Goal: Transaction & Acquisition: Obtain resource

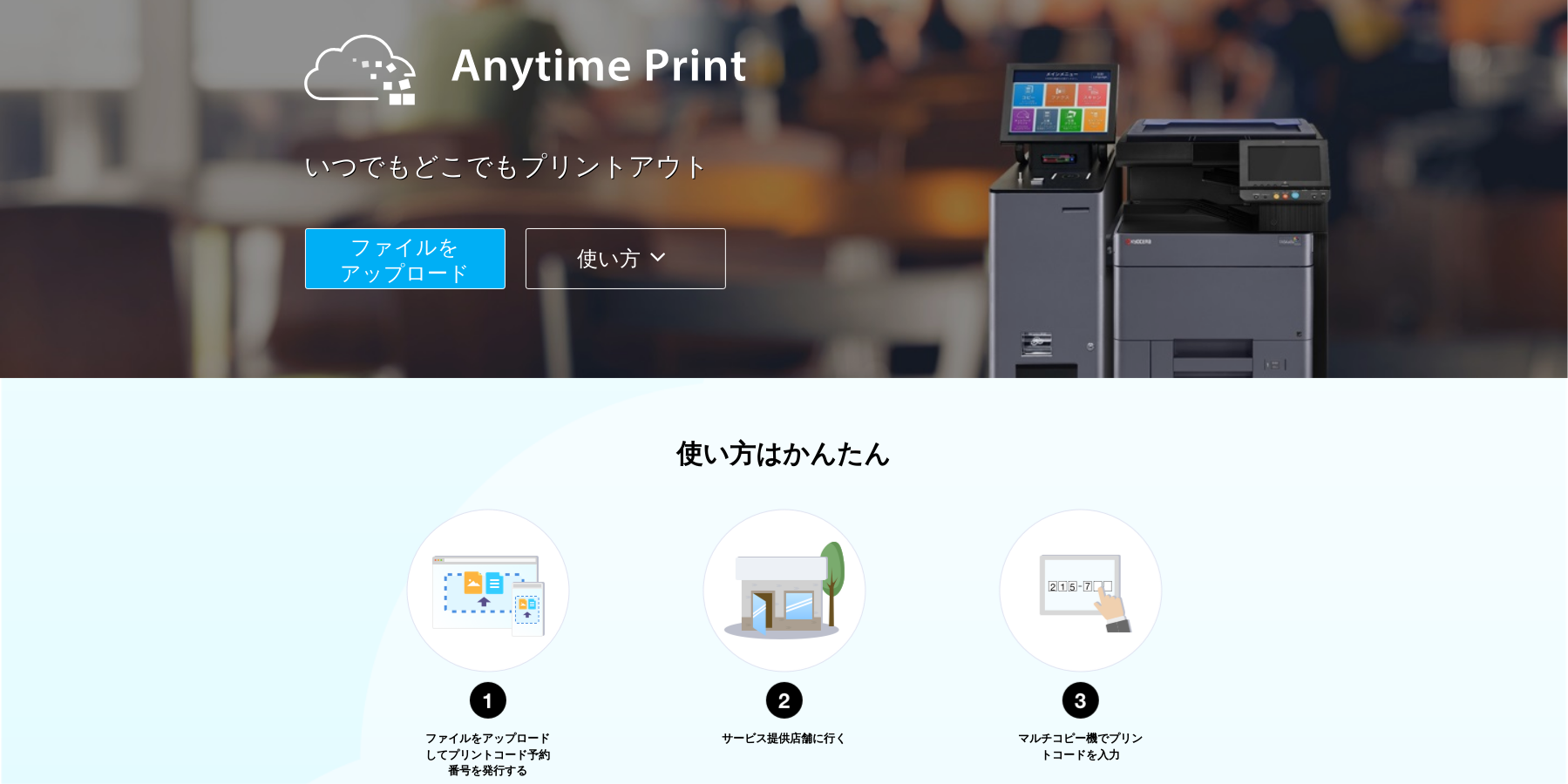
scroll to position [348, 0]
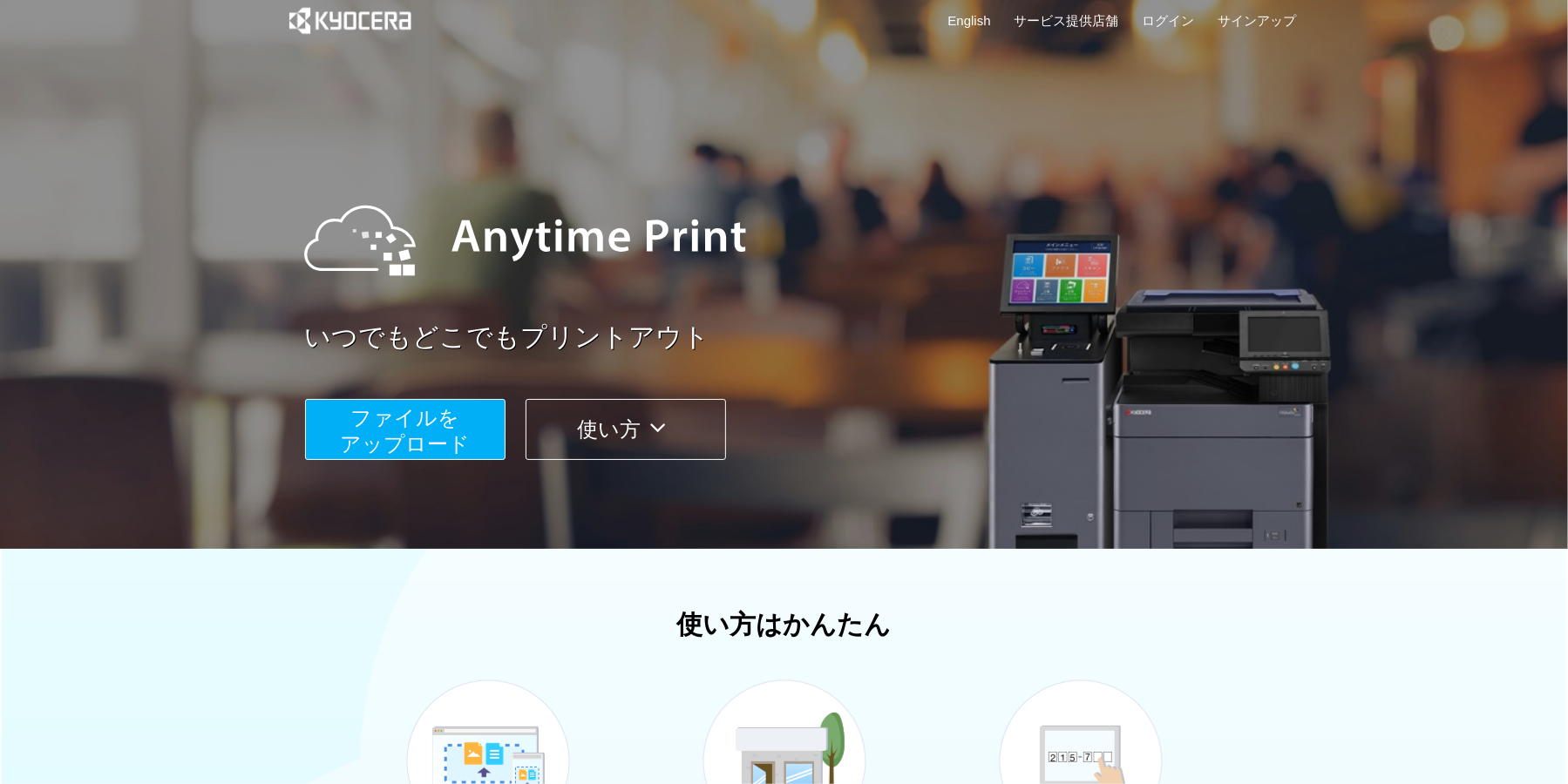
click at [625, 437] on button "使い方" at bounding box center [625, 430] width 200 height 61
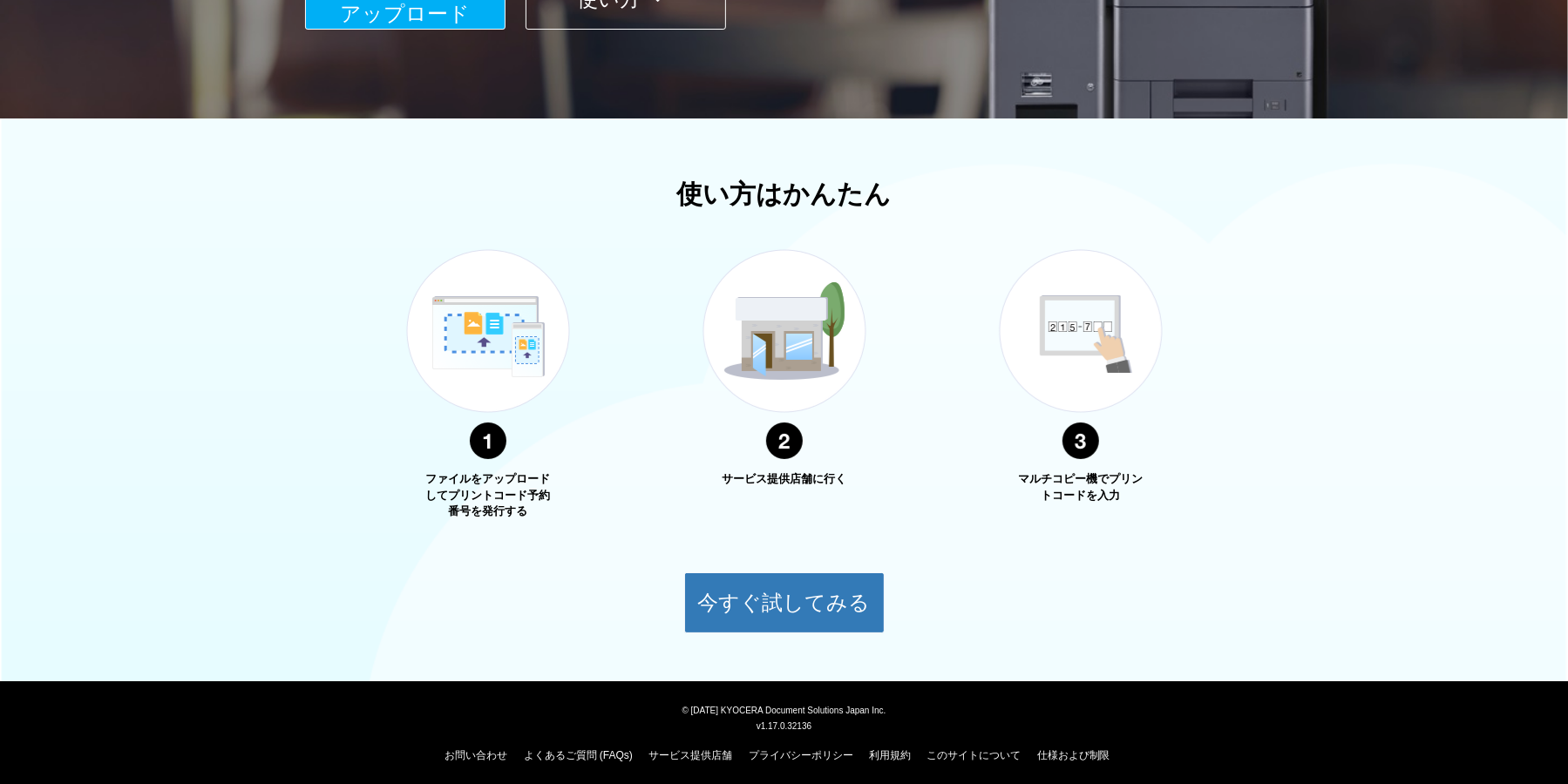
scroll to position [453, 0]
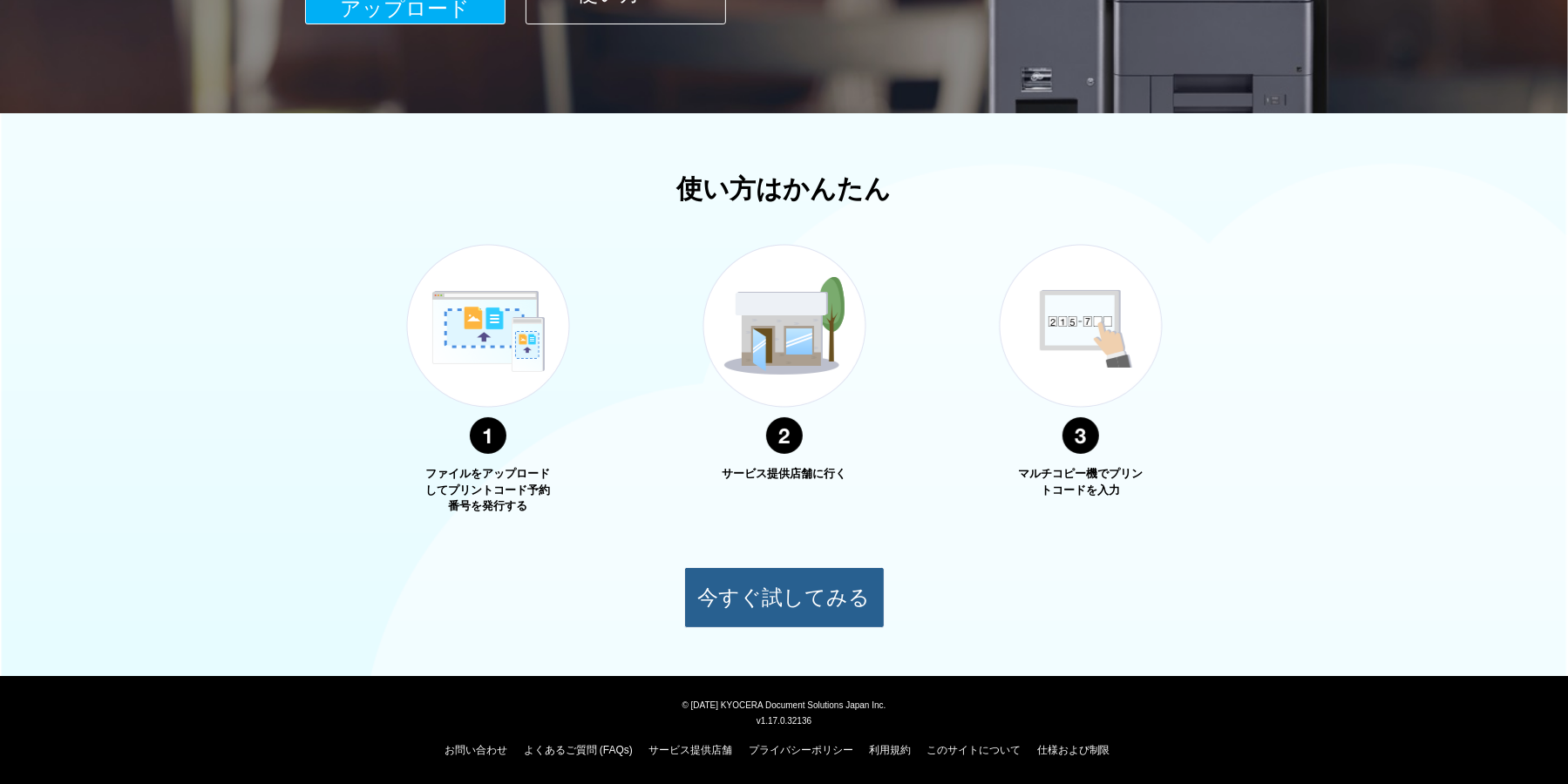
click at [727, 598] on button "今すぐ試してみる" at bounding box center [784, 598] width 200 height 61
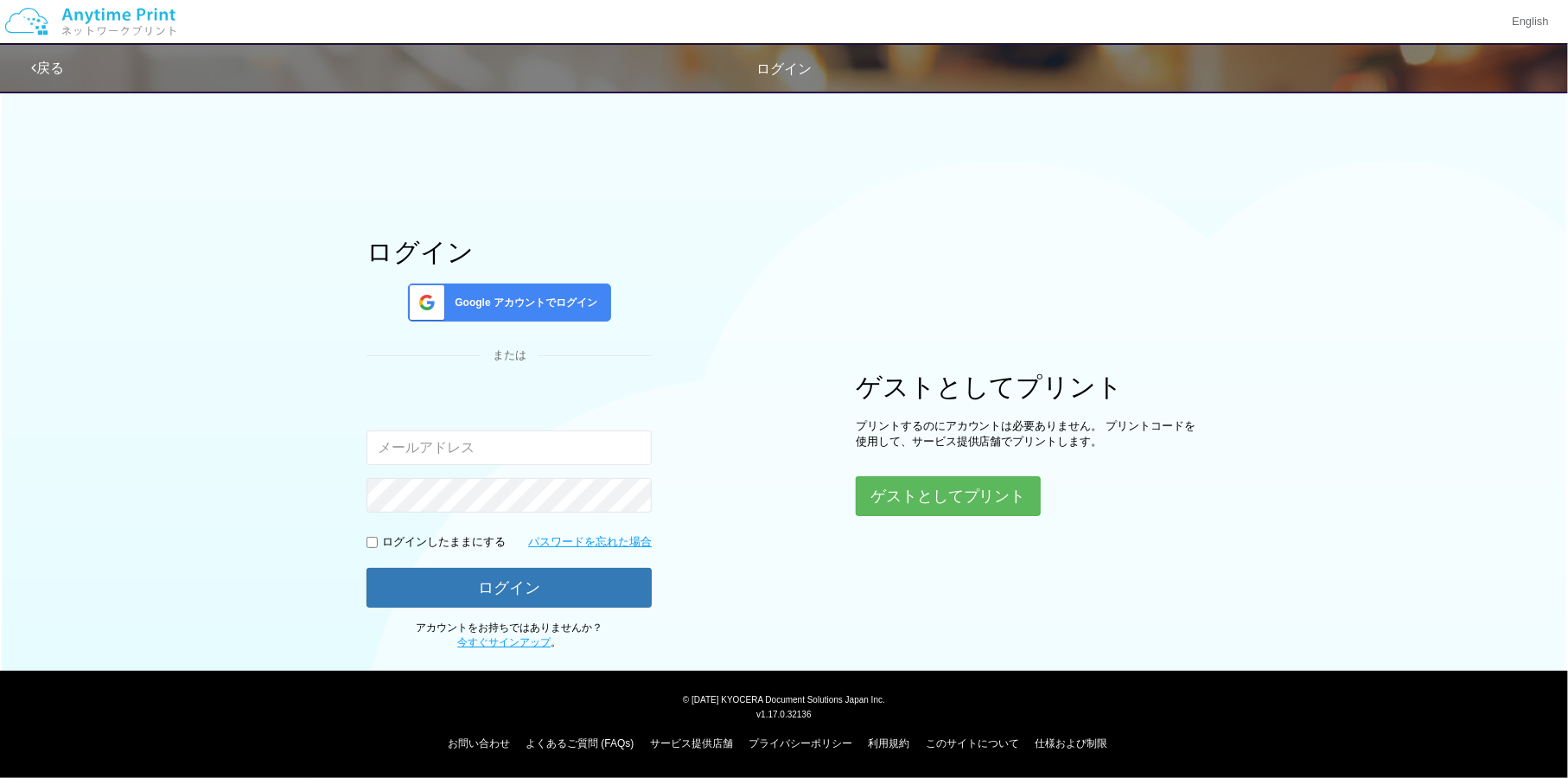
click at [575, 269] on div "ログイン Google アカウントでログイン または 入力されたメールアドレスまたはパスワードが正しくありません。 ログインしたままにする パスワードを忘れた…" at bounding box center [508, 443] width 285 height 412
click at [563, 289] on div "Google アカウントでログイン" at bounding box center [509, 302] width 204 height 38
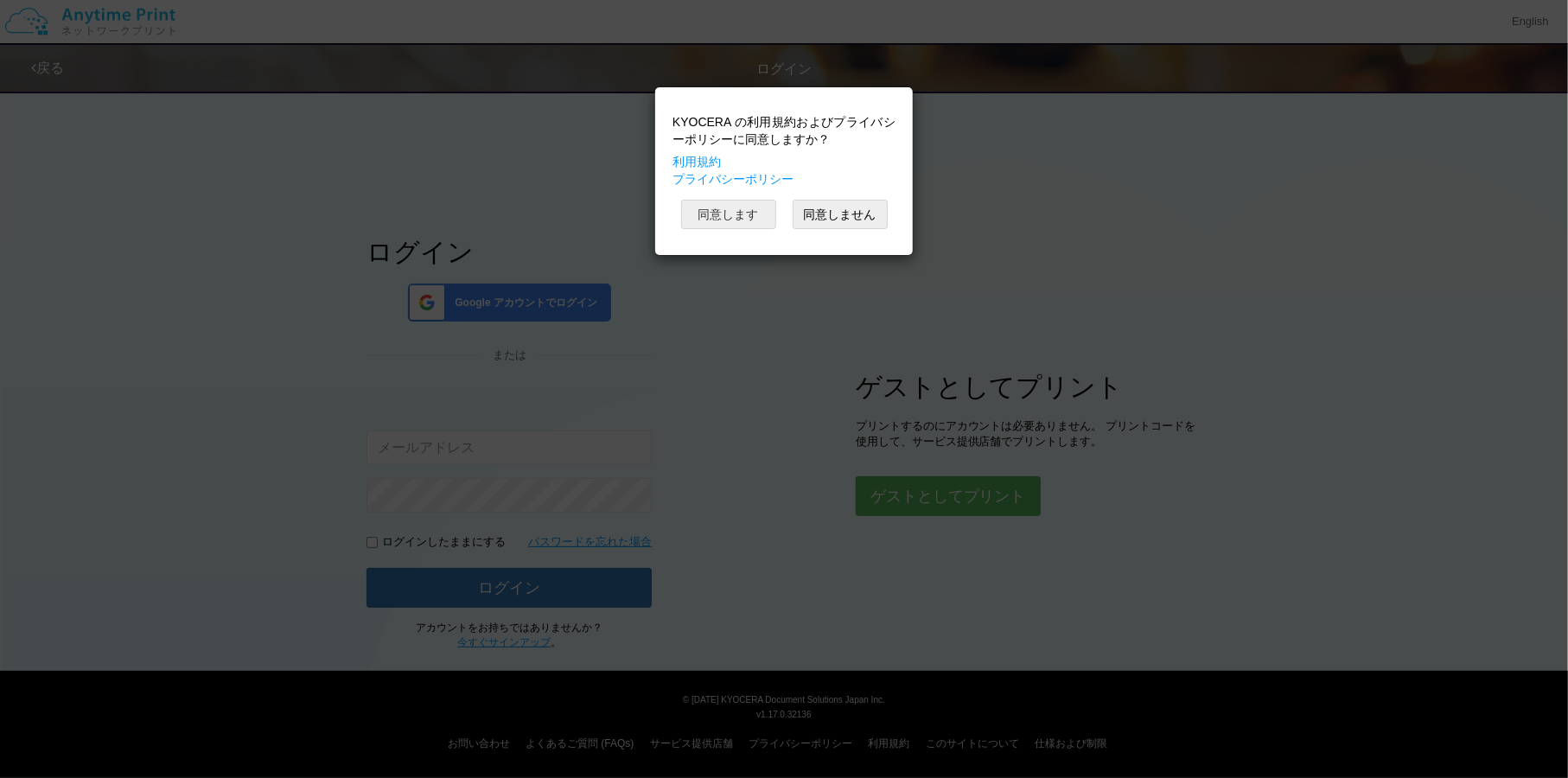
click at [769, 213] on button "同意します" at bounding box center [729, 214] width 95 height 29
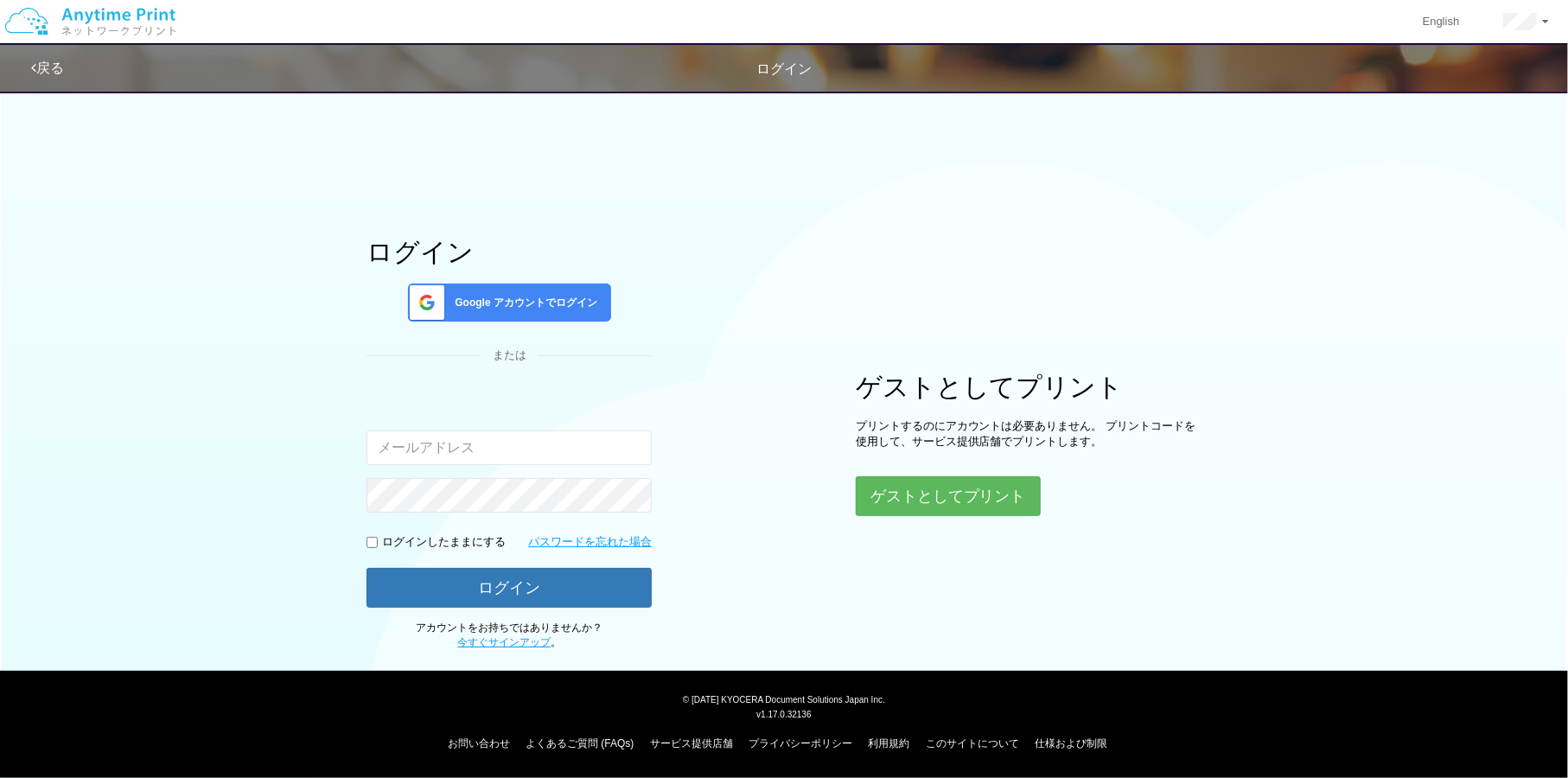
click at [105, 0] on img at bounding box center [90, 21] width 184 height 60
click at [106, 8] on img at bounding box center [90, 21] width 184 height 60
click at [789, 57] on div "戻る ログイン" at bounding box center [549, 68] width 1037 height 47
click at [526, 303] on span "Google アカウントでログイン" at bounding box center [523, 303] width 150 height 15
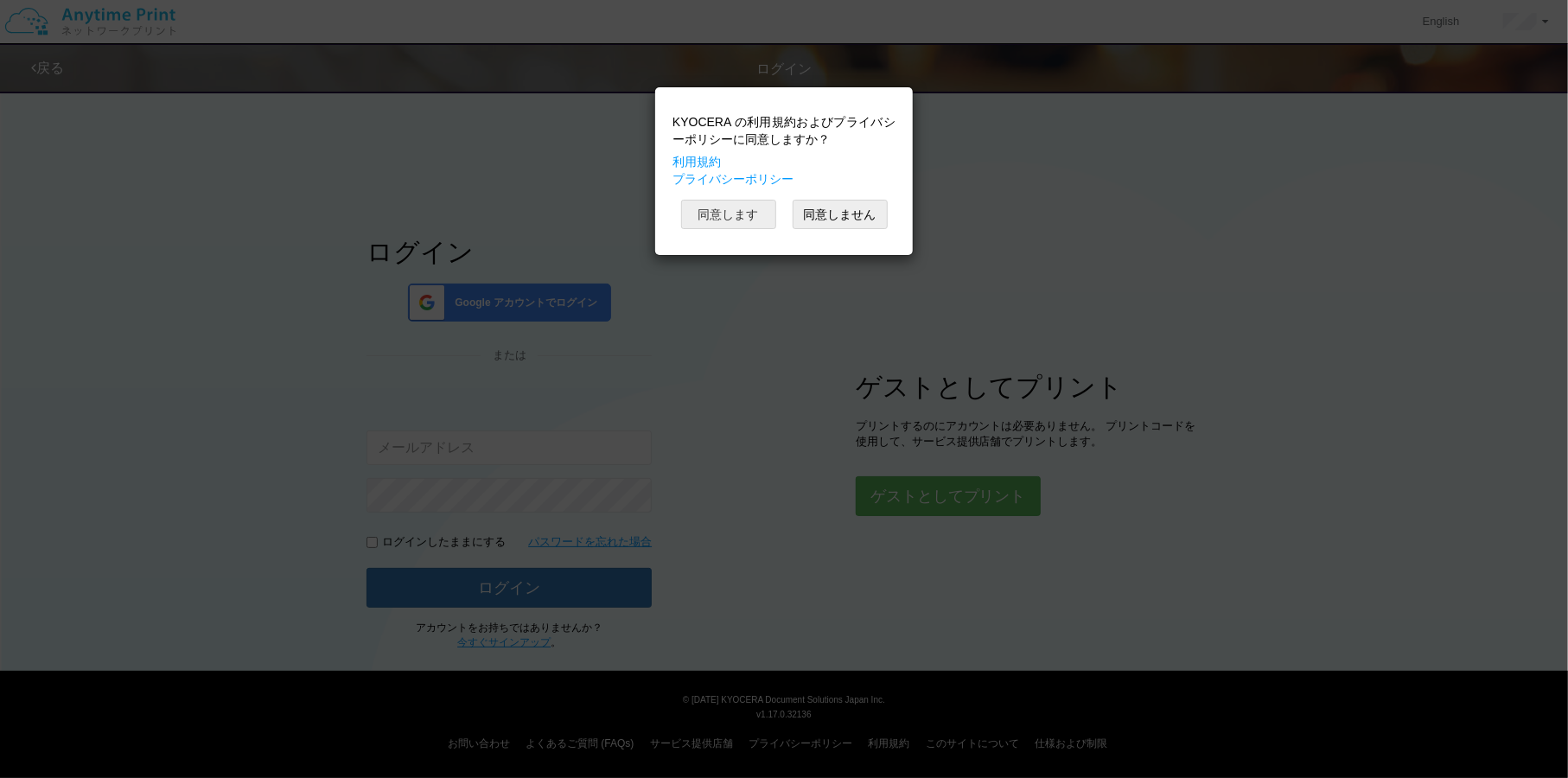
click at [721, 204] on button "同意します" at bounding box center [729, 214] width 95 height 29
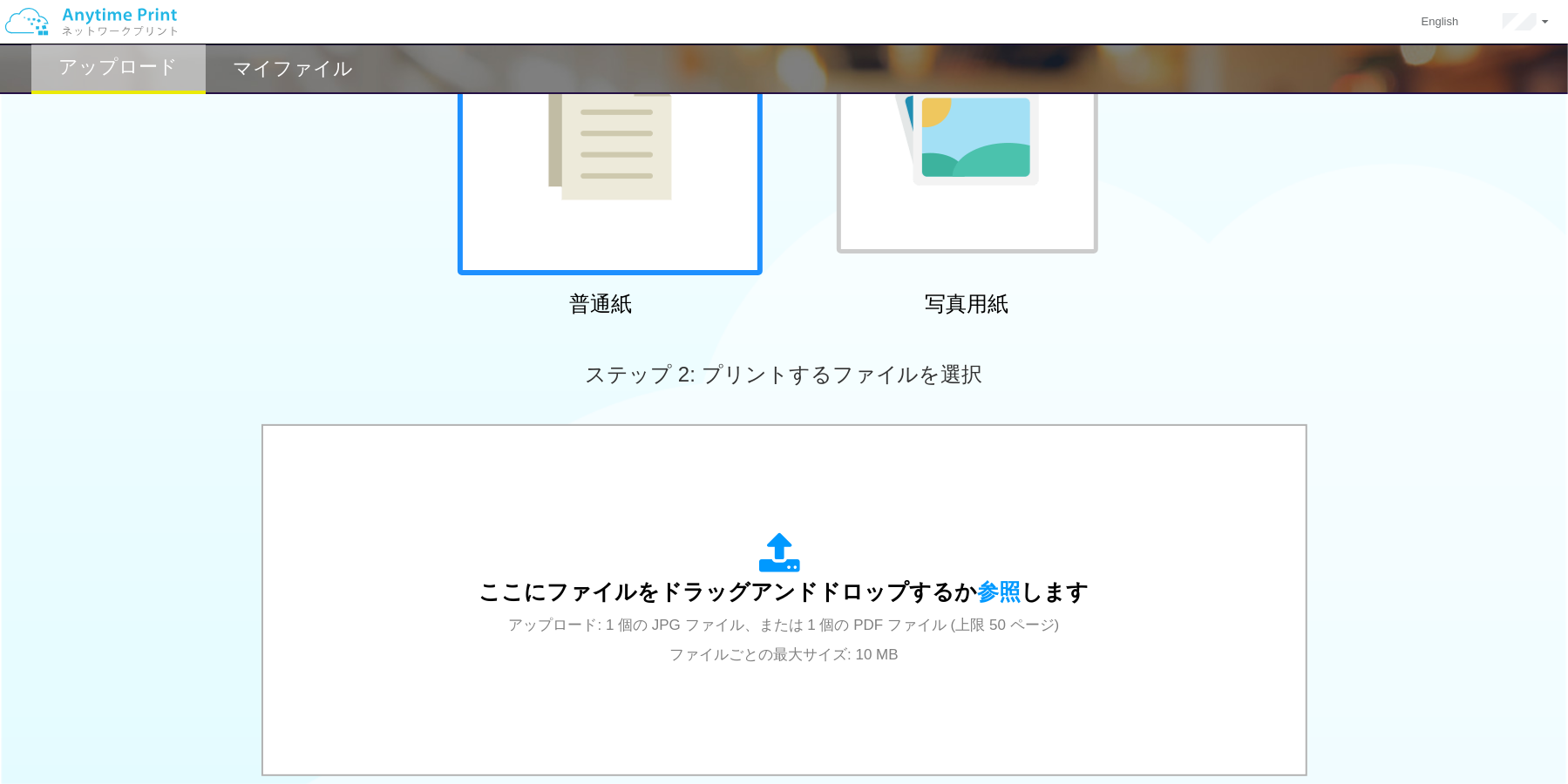
scroll to position [436, 0]
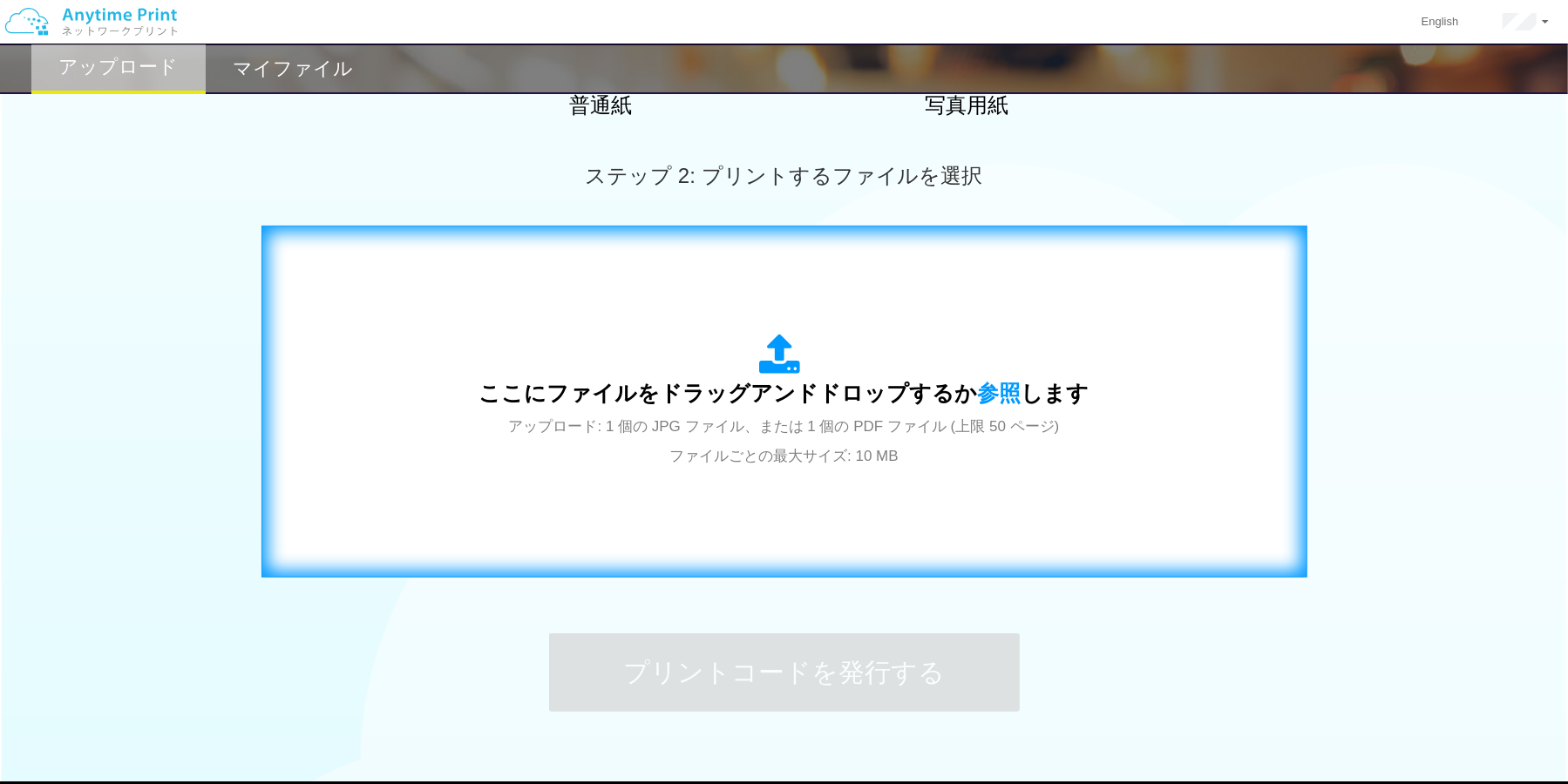
click at [796, 499] on div "ここにファイルをドラッグアンドドロップするか 参照 します アップロード: 1 個の JPG ファイル、または 1 個の PDF ファイル (上限 50 ペー…" at bounding box center [784, 401] width 1009 height 315
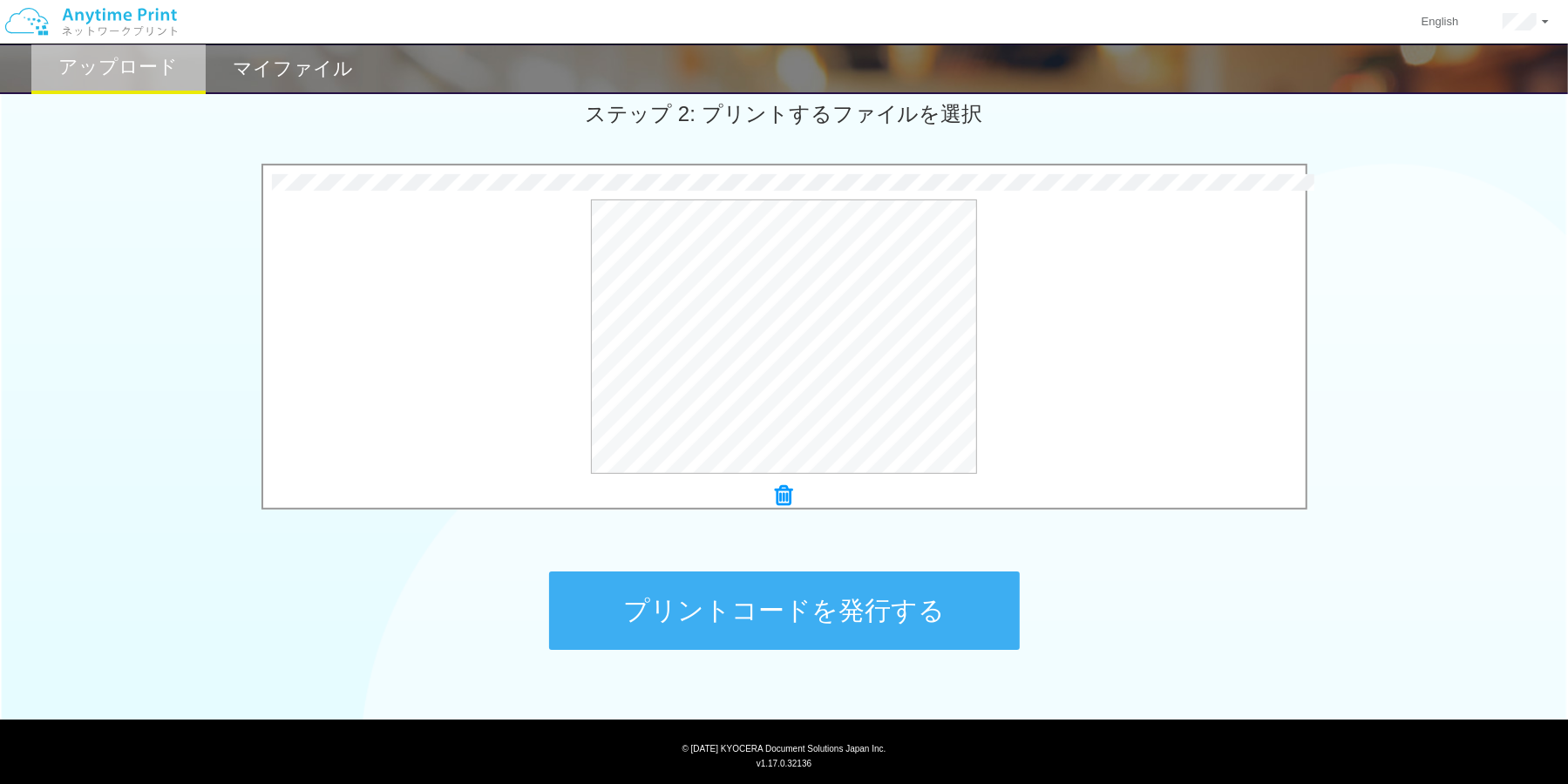
scroll to position [540, 0]
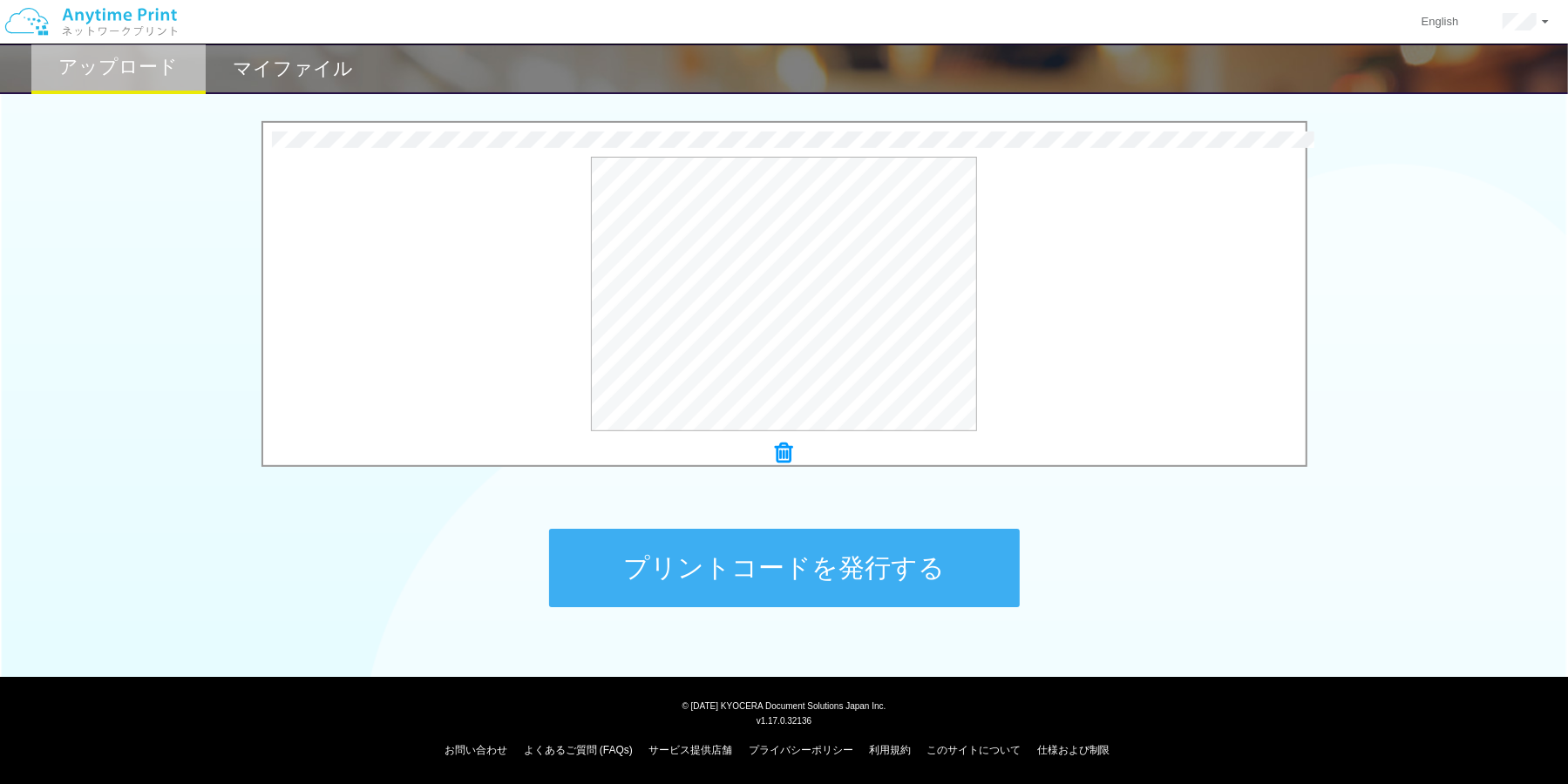
click at [891, 592] on button "プリントコードを発行する" at bounding box center [784, 568] width 470 height 78
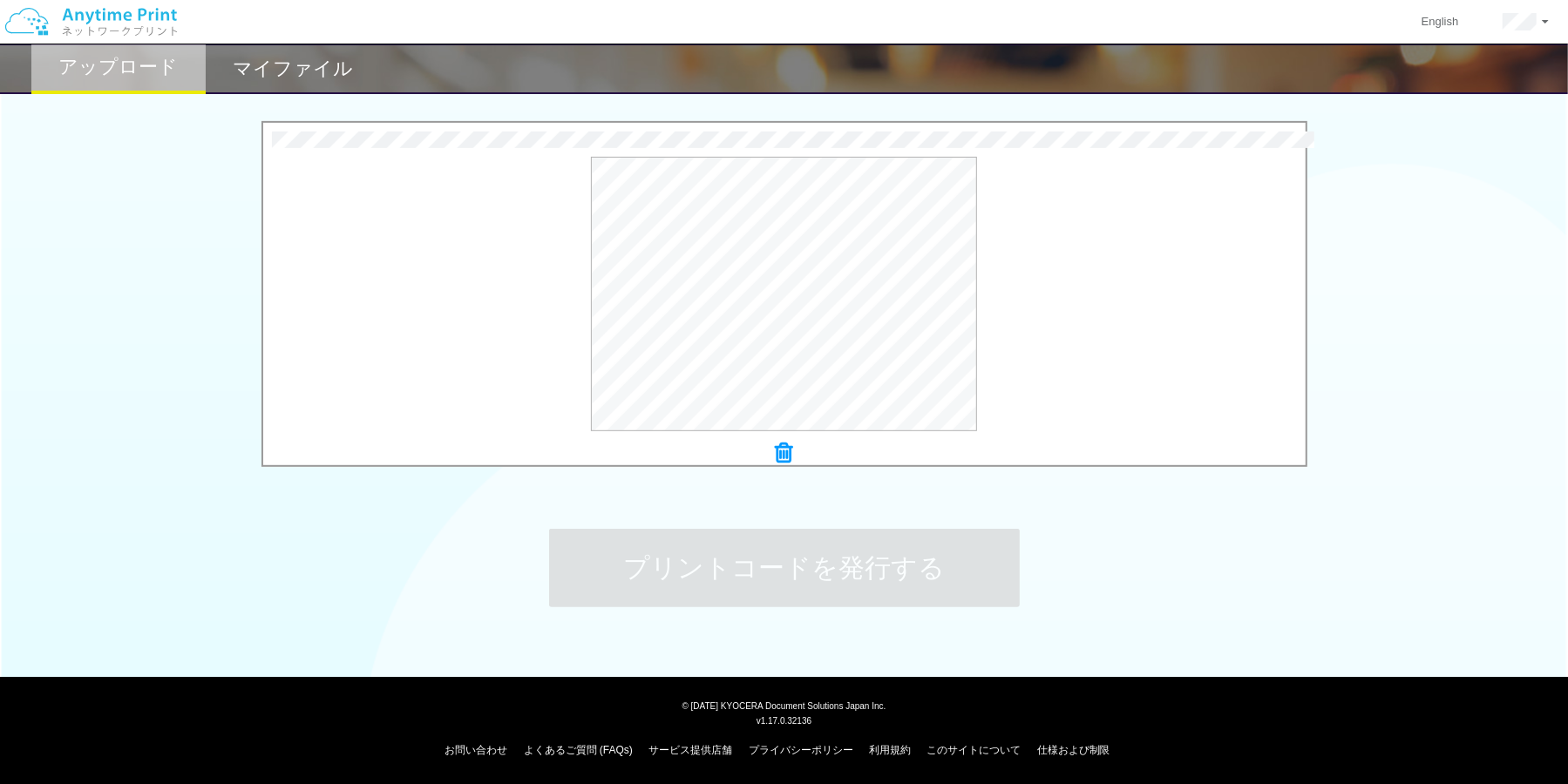
scroll to position [0, 0]
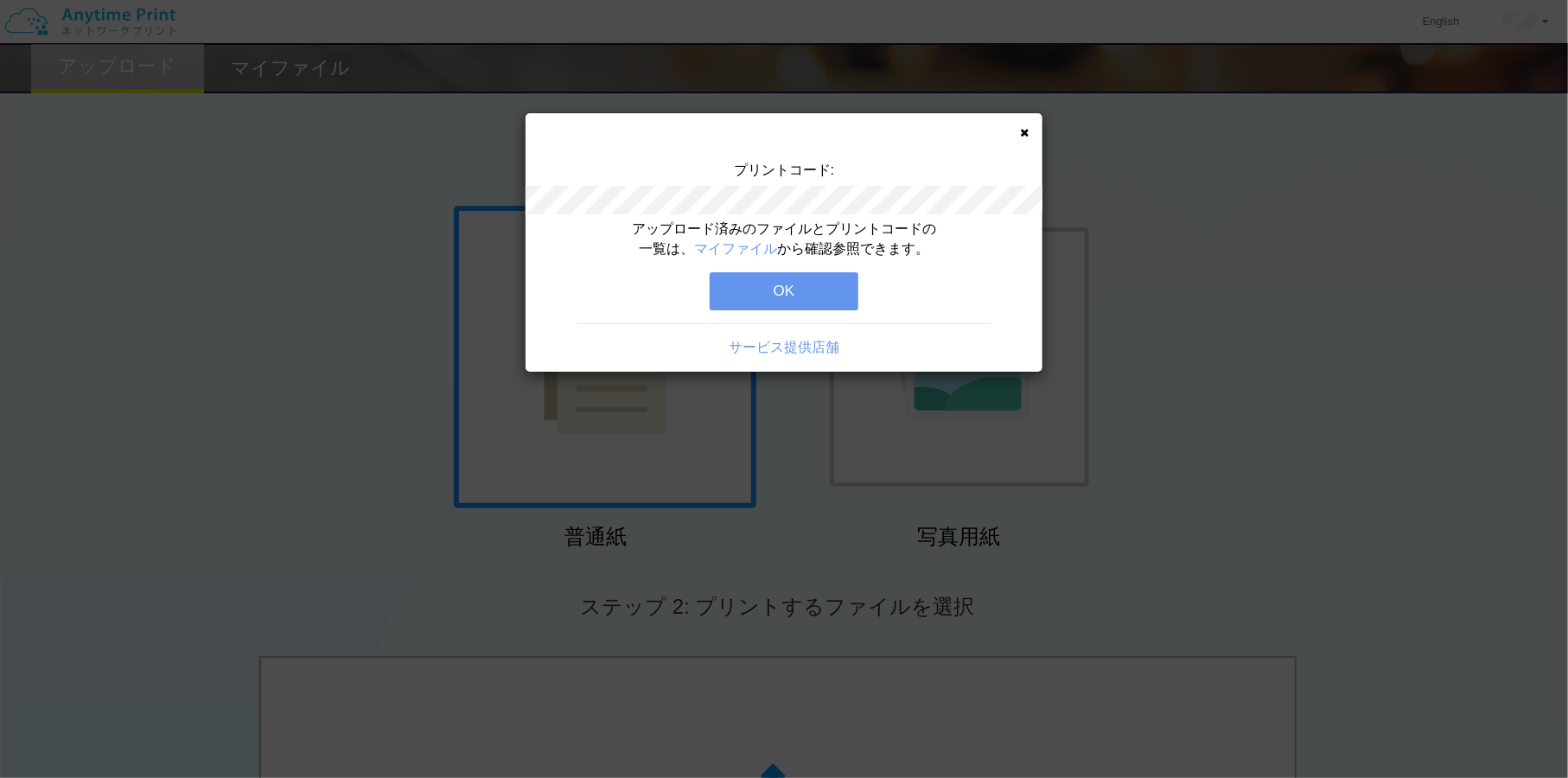
click at [837, 305] on button "OK" at bounding box center [784, 291] width 149 height 38
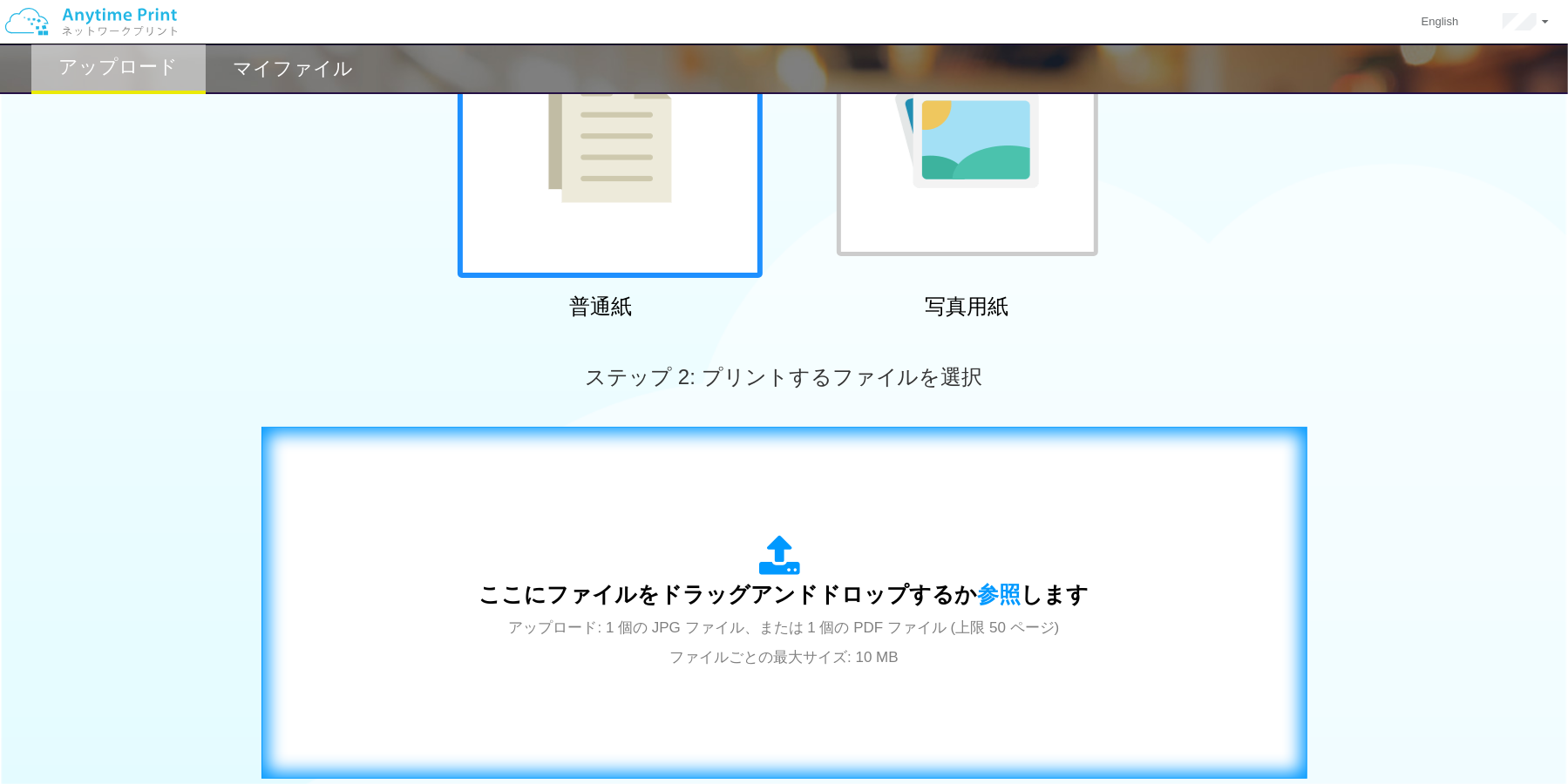
scroll to position [18, 0]
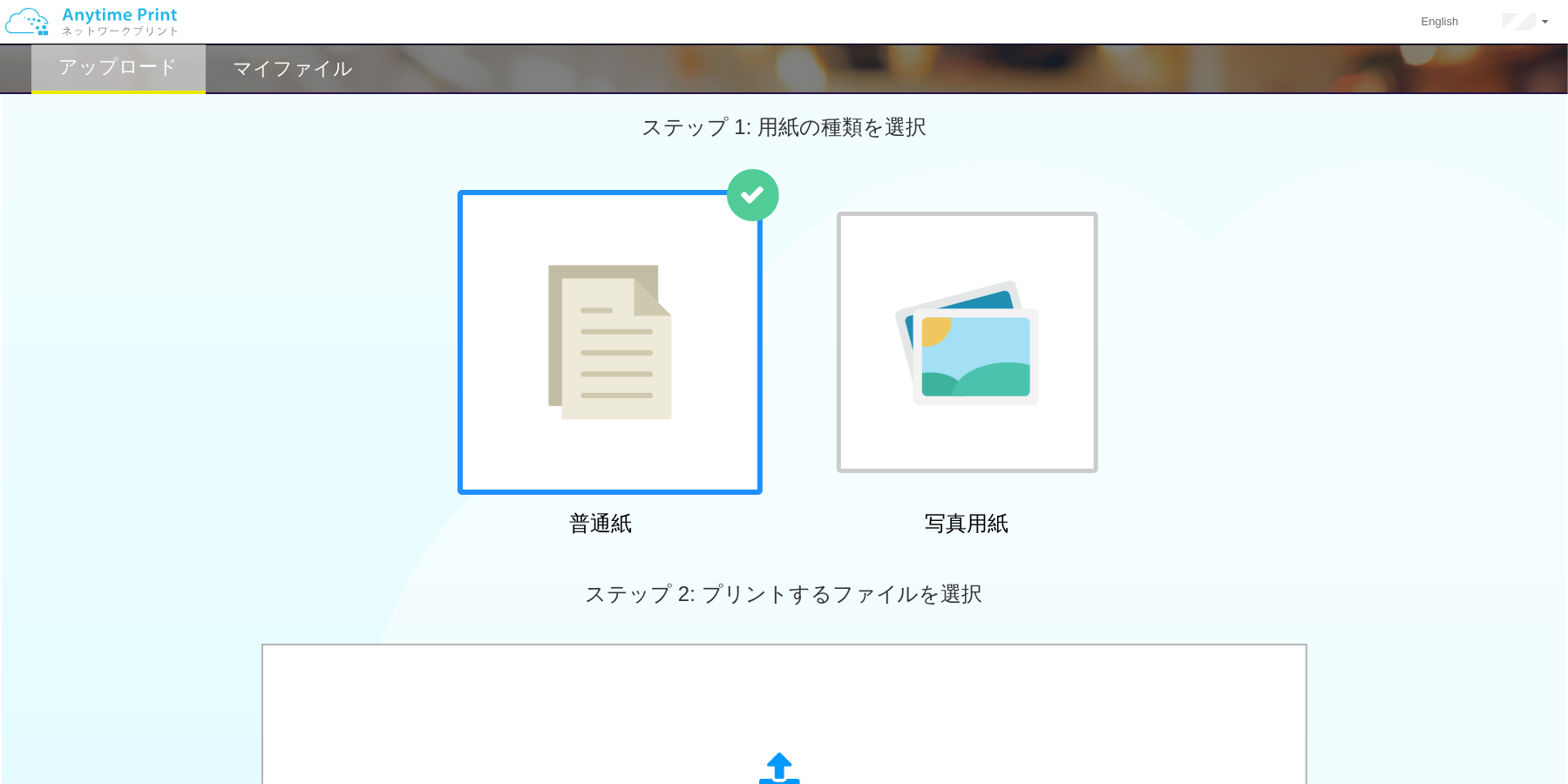
click at [303, 71] on h2 "マイファイル" at bounding box center [293, 68] width 121 height 21
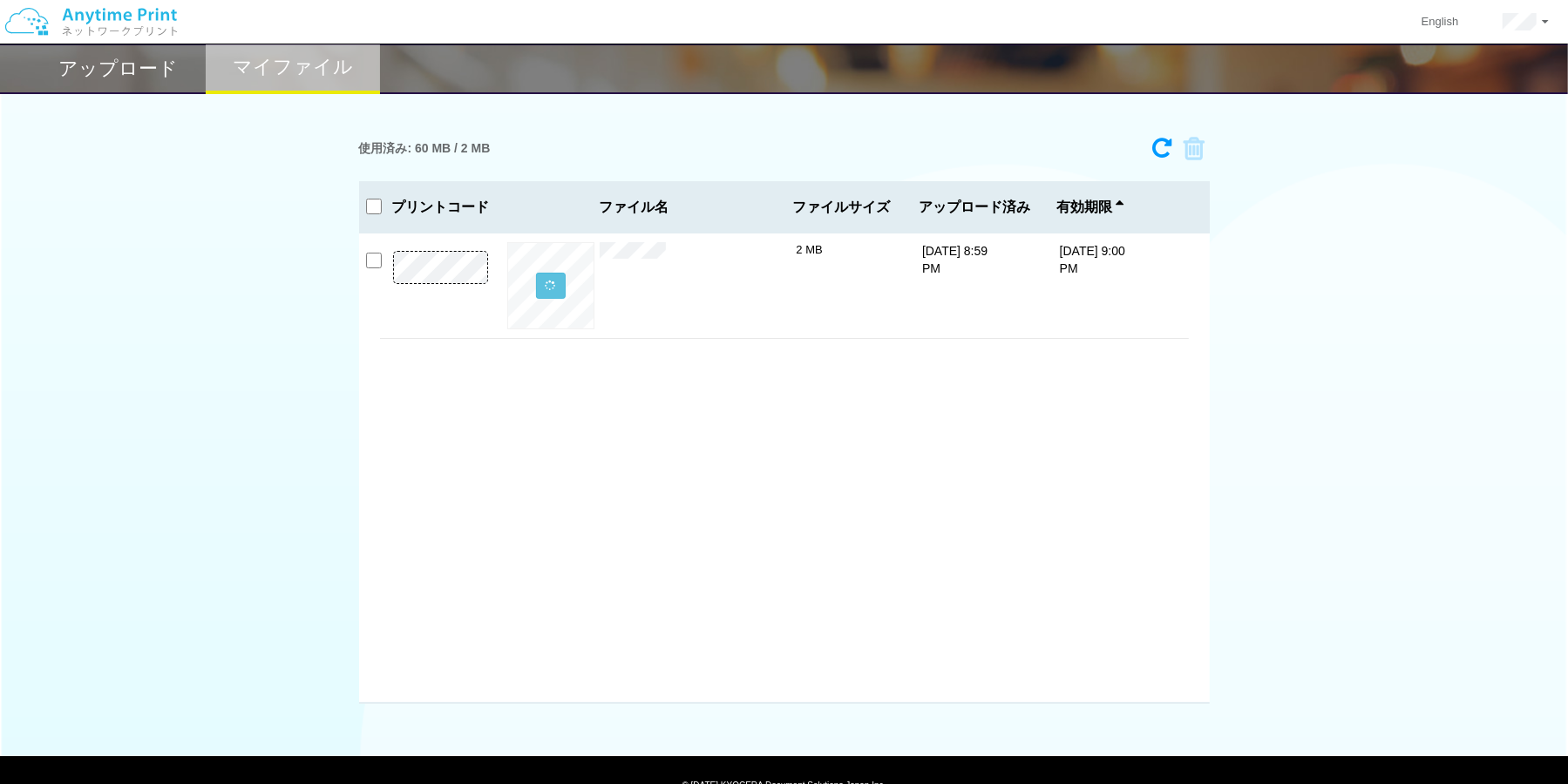
click at [772, 287] on div "× イラスト.pdf" at bounding box center [698, 286] width 197 height 87
click at [834, 271] on div "2 MB" at bounding box center [845, 286] width 99 height 87
click at [1065, 245] on p "[DATE] 9:00 PM" at bounding box center [1093, 260] width 66 height 35
click at [853, 266] on div "2 MB" at bounding box center [845, 286] width 99 height 87
click at [777, 259] on div "× イラスト.pdf" at bounding box center [698, 286] width 197 height 87
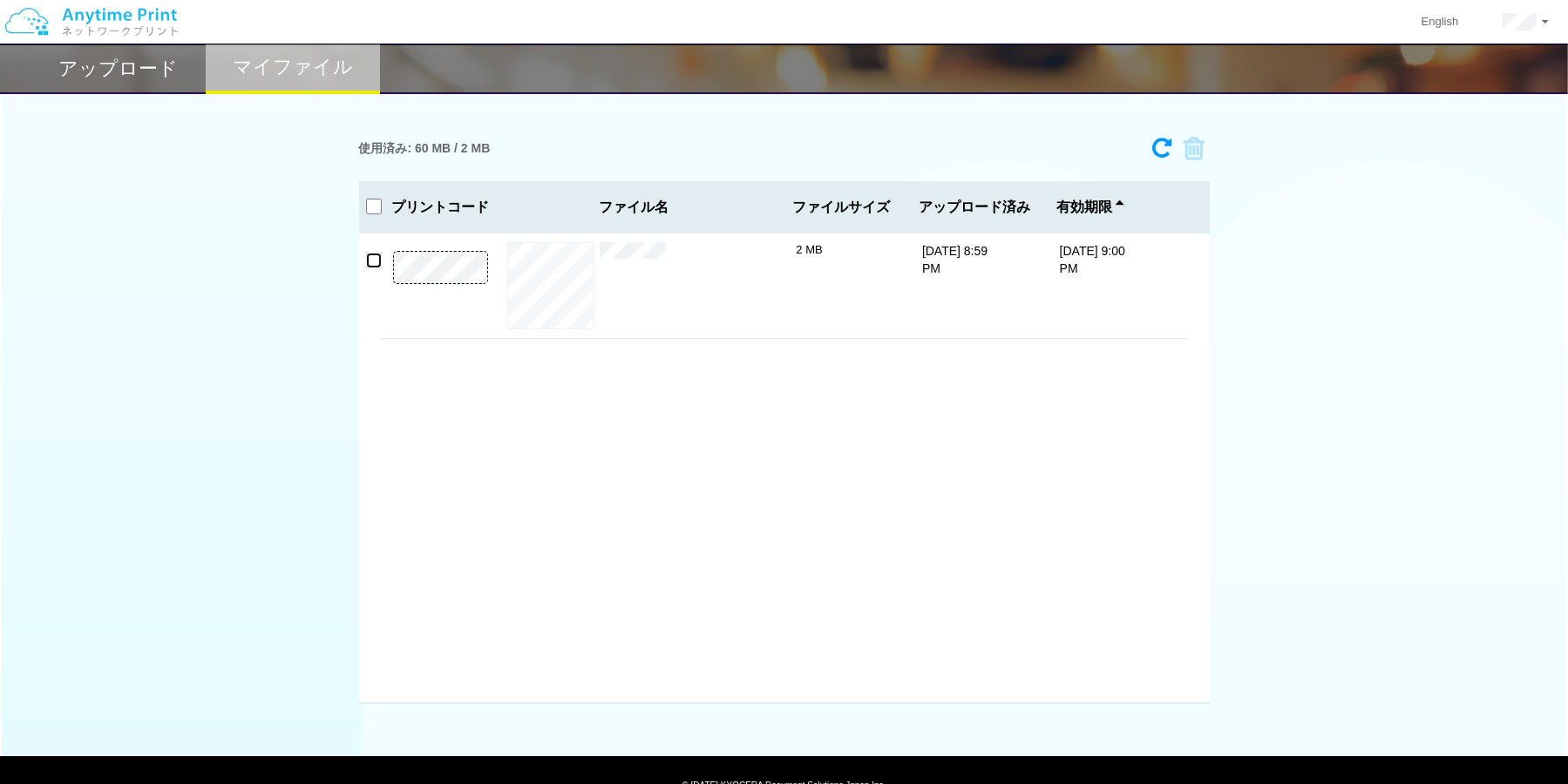
click at [377, 256] on input "checkbox" at bounding box center [374, 260] width 16 height 16
checkbox input "true"
click at [1088, 303] on div "プレビュー × イラスト.pdf 2 MB [DATE] 8:59 PM [DATE] 9:00 PM" at bounding box center [784, 286] width 809 height 105
click at [137, 61] on h2 "アップロード" at bounding box center [119, 68] width 120 height 21
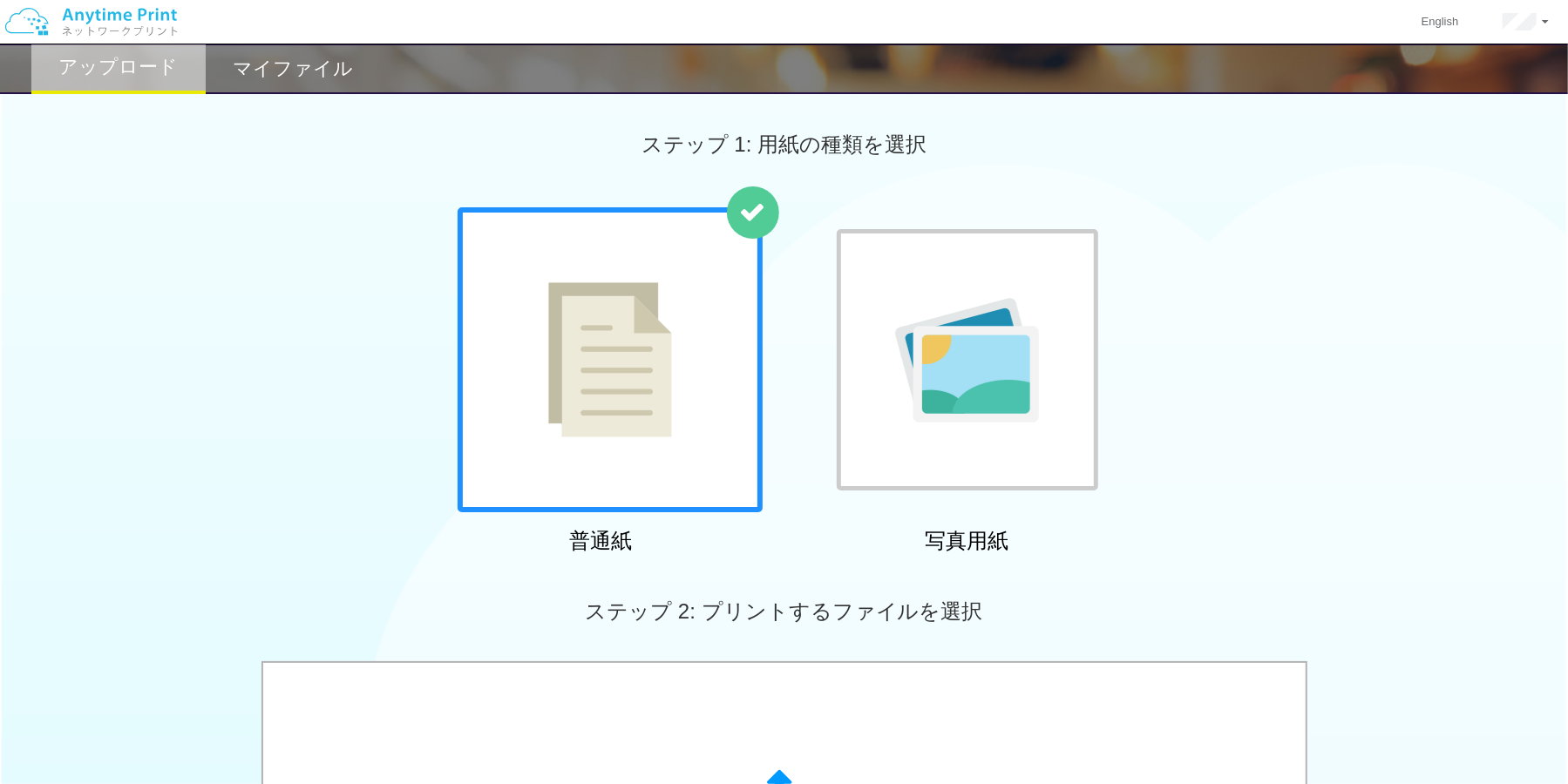
click at [601, 338] on img at bounding box center [610, 360] width 124 height 155
click at [636, 393] on img at bounding box center [610, 360] width 124 height 155
click at [895, 392] on img at bounding box center [967, 360] width 143 height 125
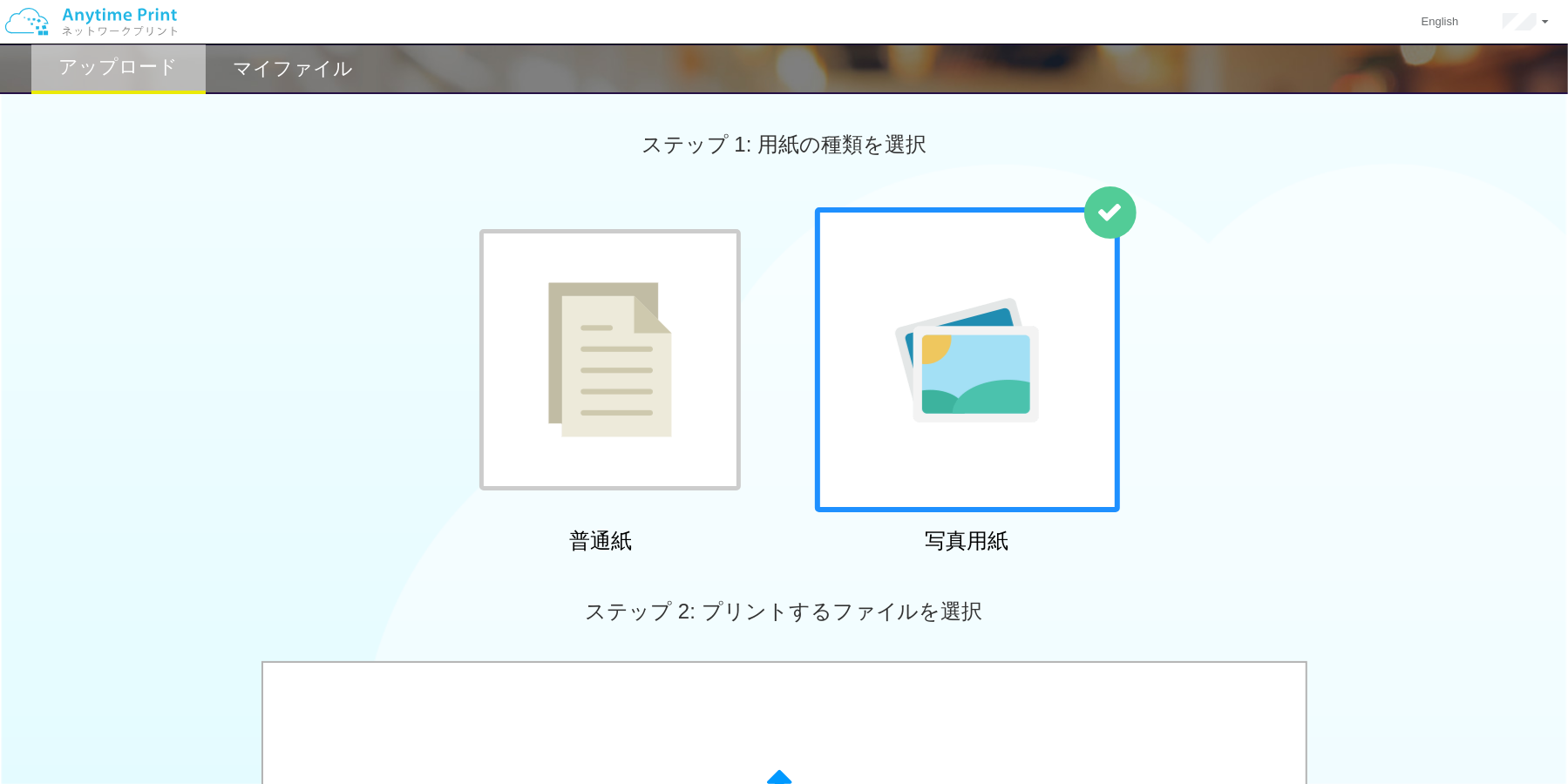
click at [612, 372] on img at bounding box center [610, 360] width 124 height 155
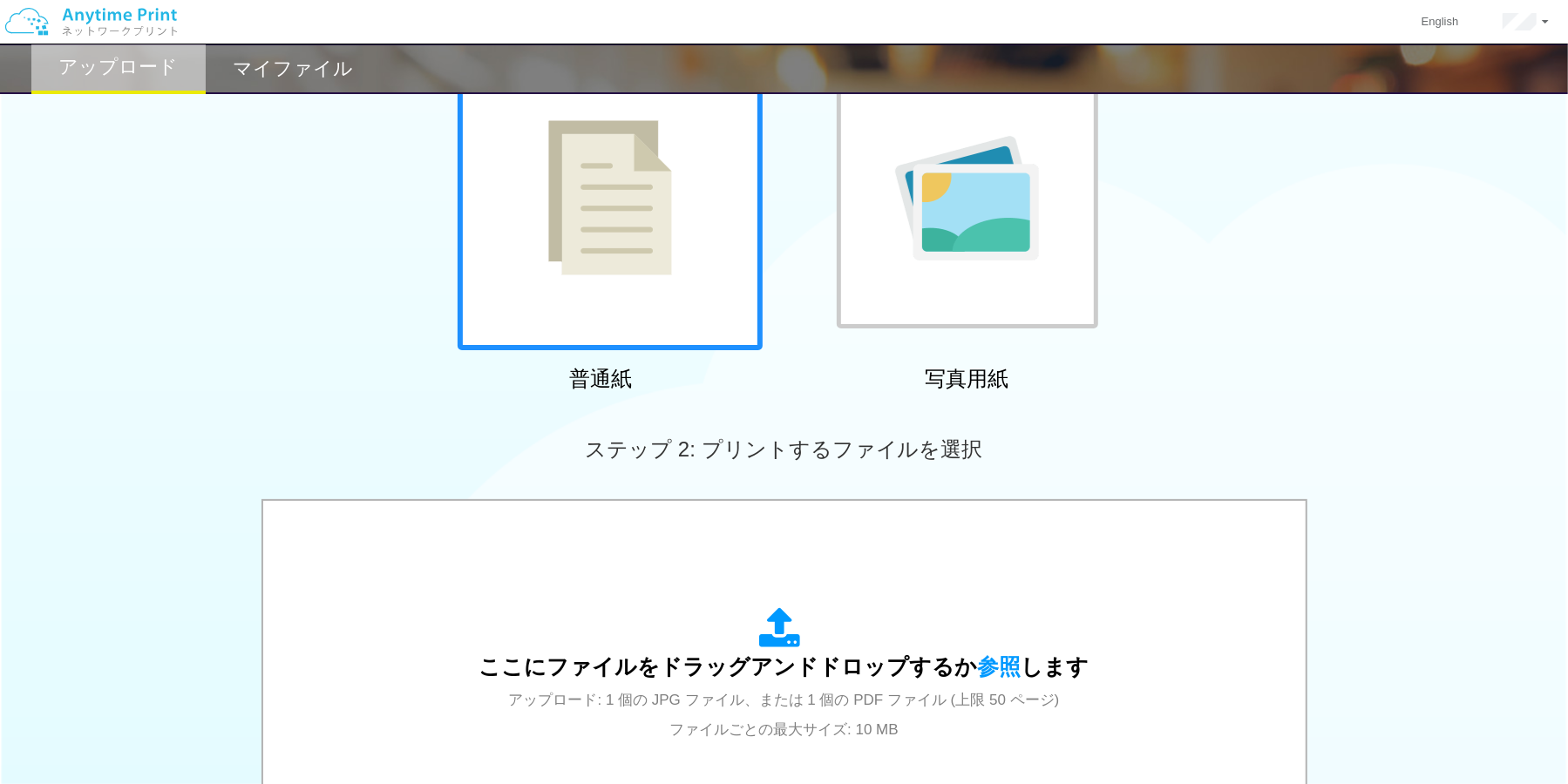
scroll to position [105, 0]
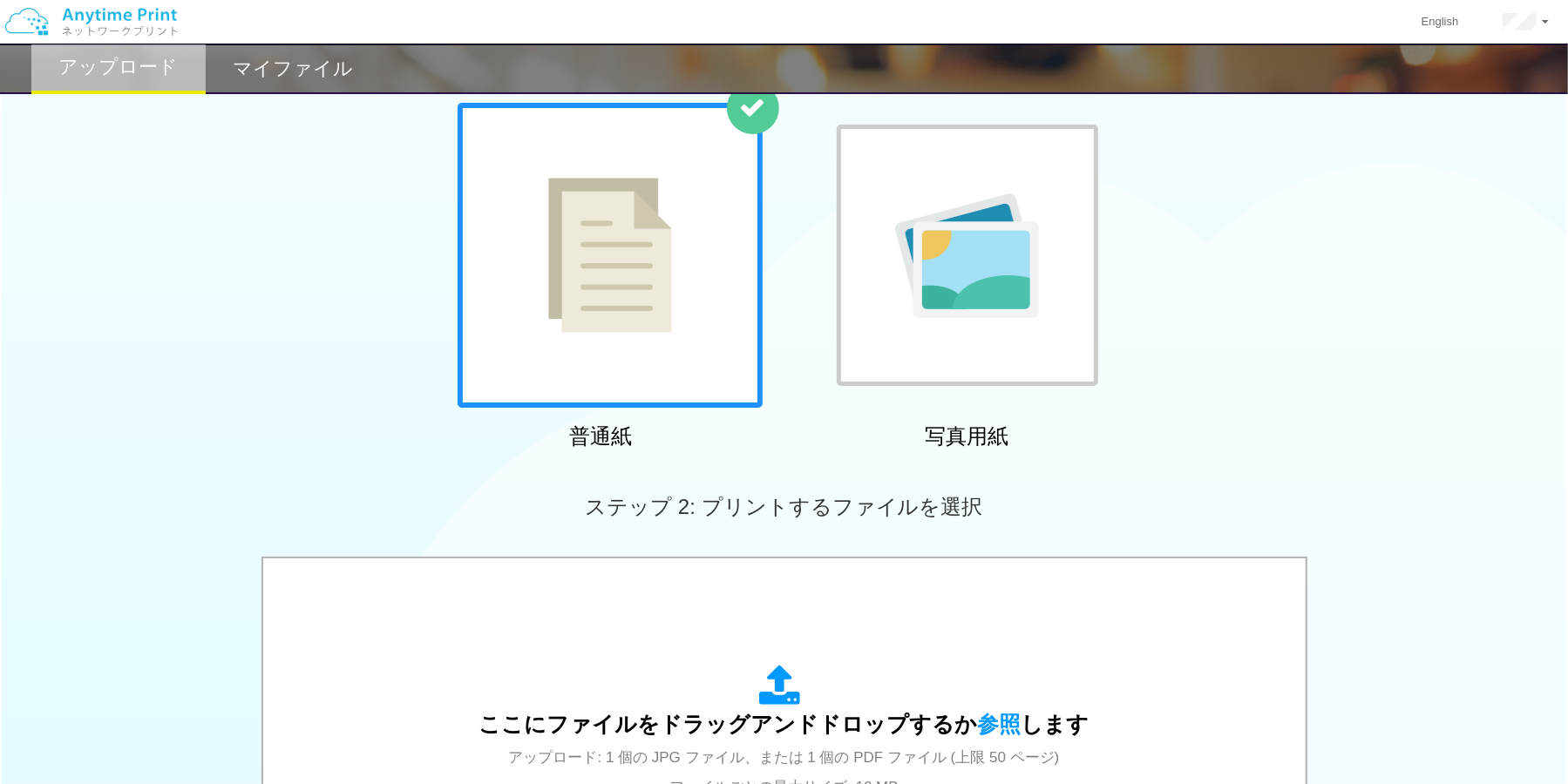
drag, startPoint x: 298, startPoint y: 75, endPoint x: 299, endPoint y: 83, distance: 8.1
click at [299, 83] on div "マイファイル" at bounding box center [294, 68] width 175 height 50
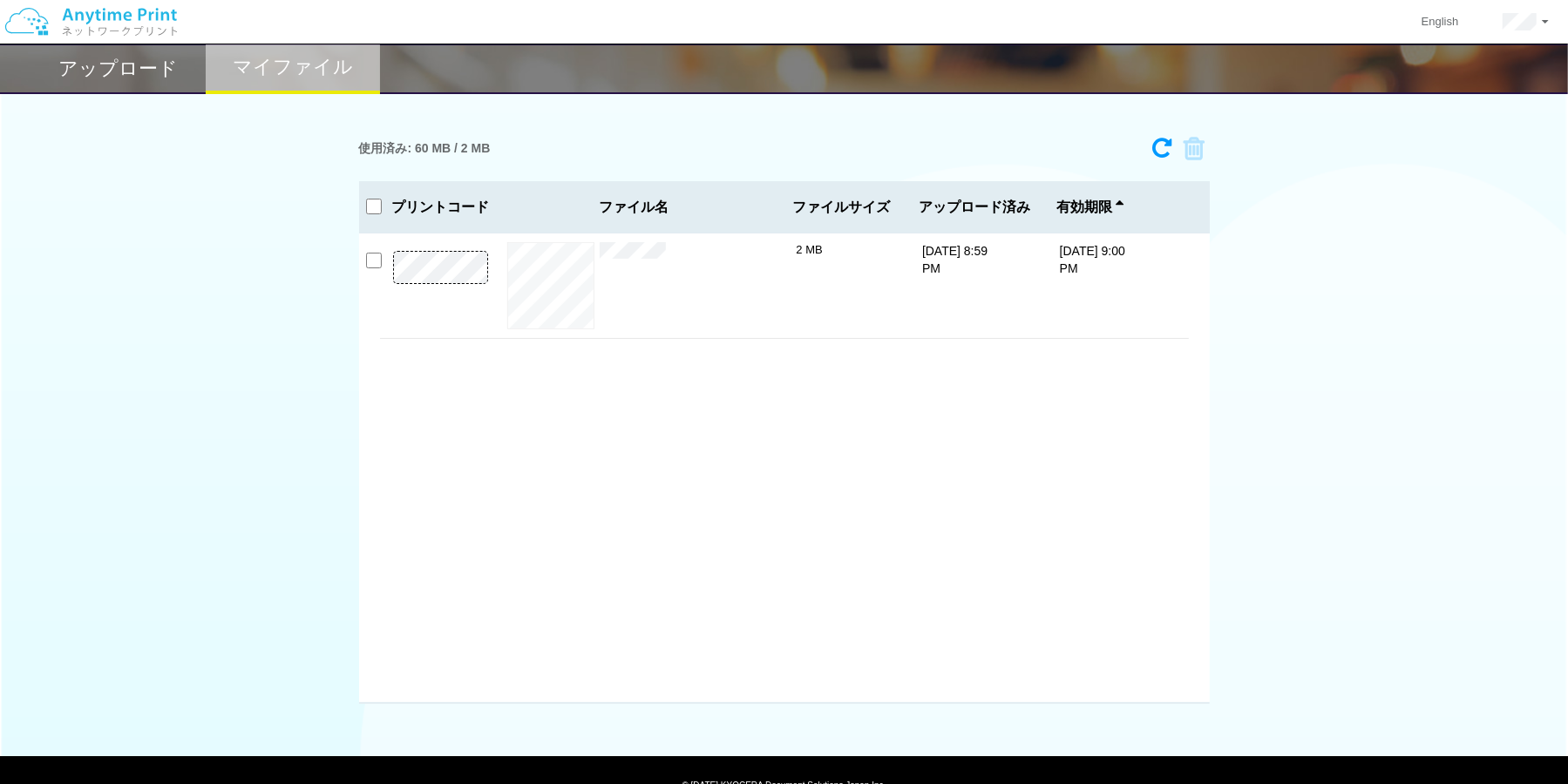
drag, startPoint x: 564, startPoint y: 285, endPoint x: 528, endPoint y: 401, distance: 121.5
click at [528, 401] on div "プレビュー × イラスト.pdf 2 MB [DATE] 8:59 PM [DATE] 9:00 PM" at bounding box center [784, 468] width 851 height 470
click at [568, 291] on button "プレビュー" at bounding box center [550, 287] width 66 height 24
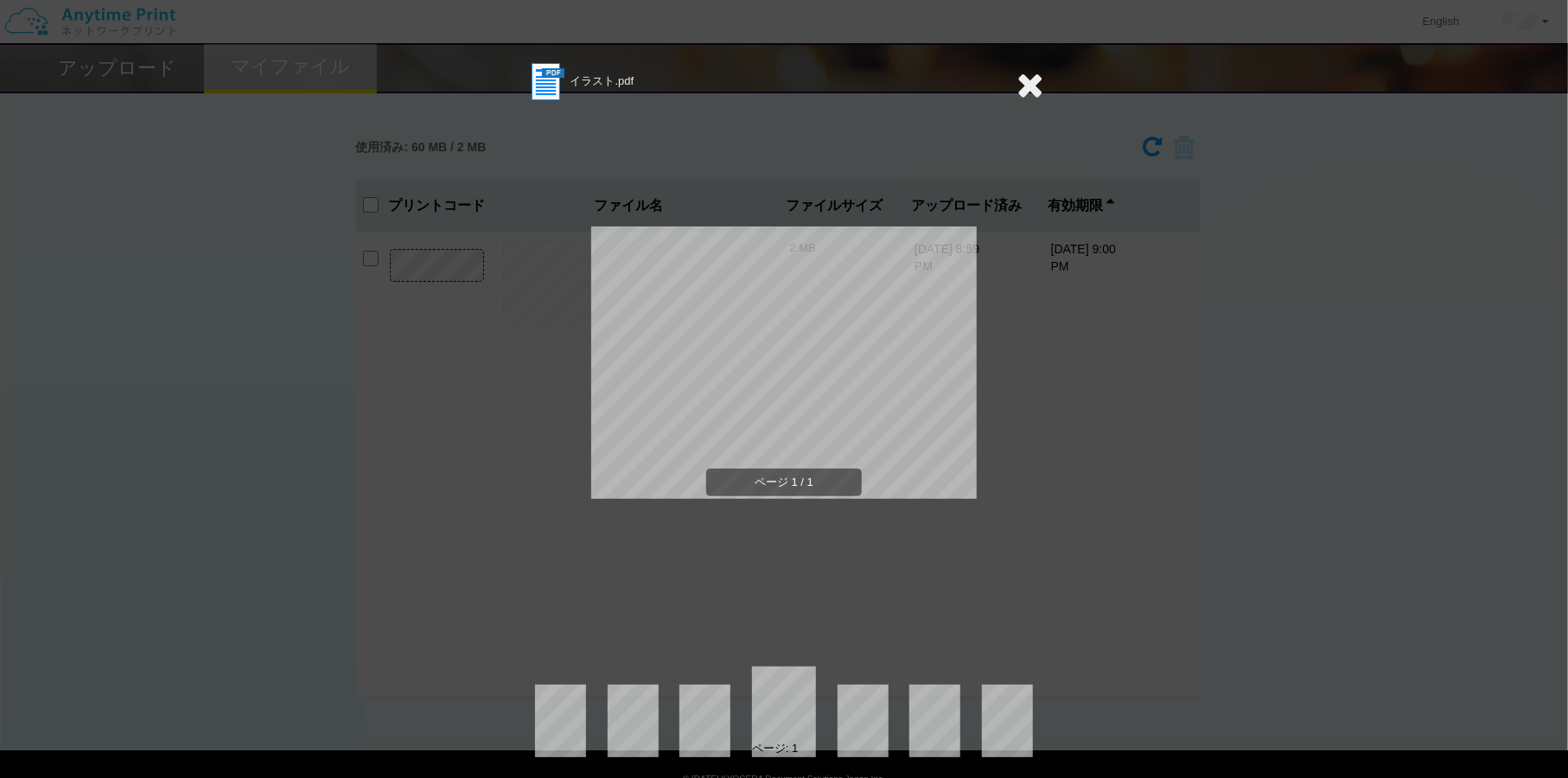
click at [525, 80] on img at bounding box center [546, 82] width 43 height 43
click at [1251, 266] on div "イラスト.pdf ページ 1 / 1 ページ: 1" at bounding box center [784, 389] width 1568 height 778
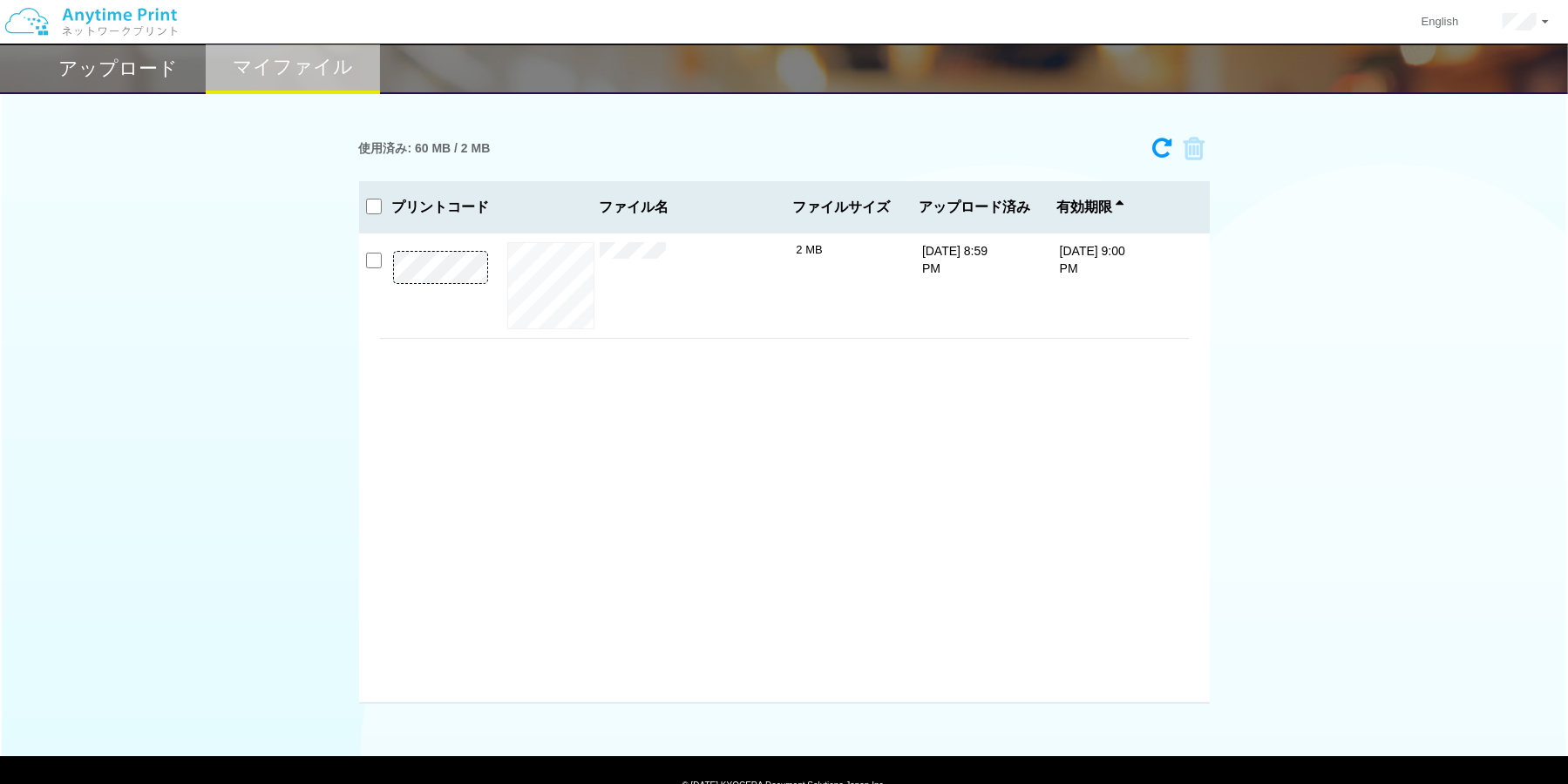
click at [1179, 245] on div "プレビュー × イラスト.pdf 2 MB [DATE] 8:59 PM [DATE] 9:00 PM" at bounding box center [784, 468] width 851 height 470
click at [1081, 254] on p "[DATE] 9:00 PM" at bounding box center [1093, 260] width 66 height 35
drag, startPoint x: 960, startPoint y: 265, endPoint x: 948, endPoint y: 265, distance: 12.0
click at [957, 265] on p "[DATE] 8:59 PM" at bounding box center [954, 260] width 66 height 35
drag, startPoint x: 821, startPoint y: 250, endPoint x: 812, endPoint y: 253, distance: 9.5
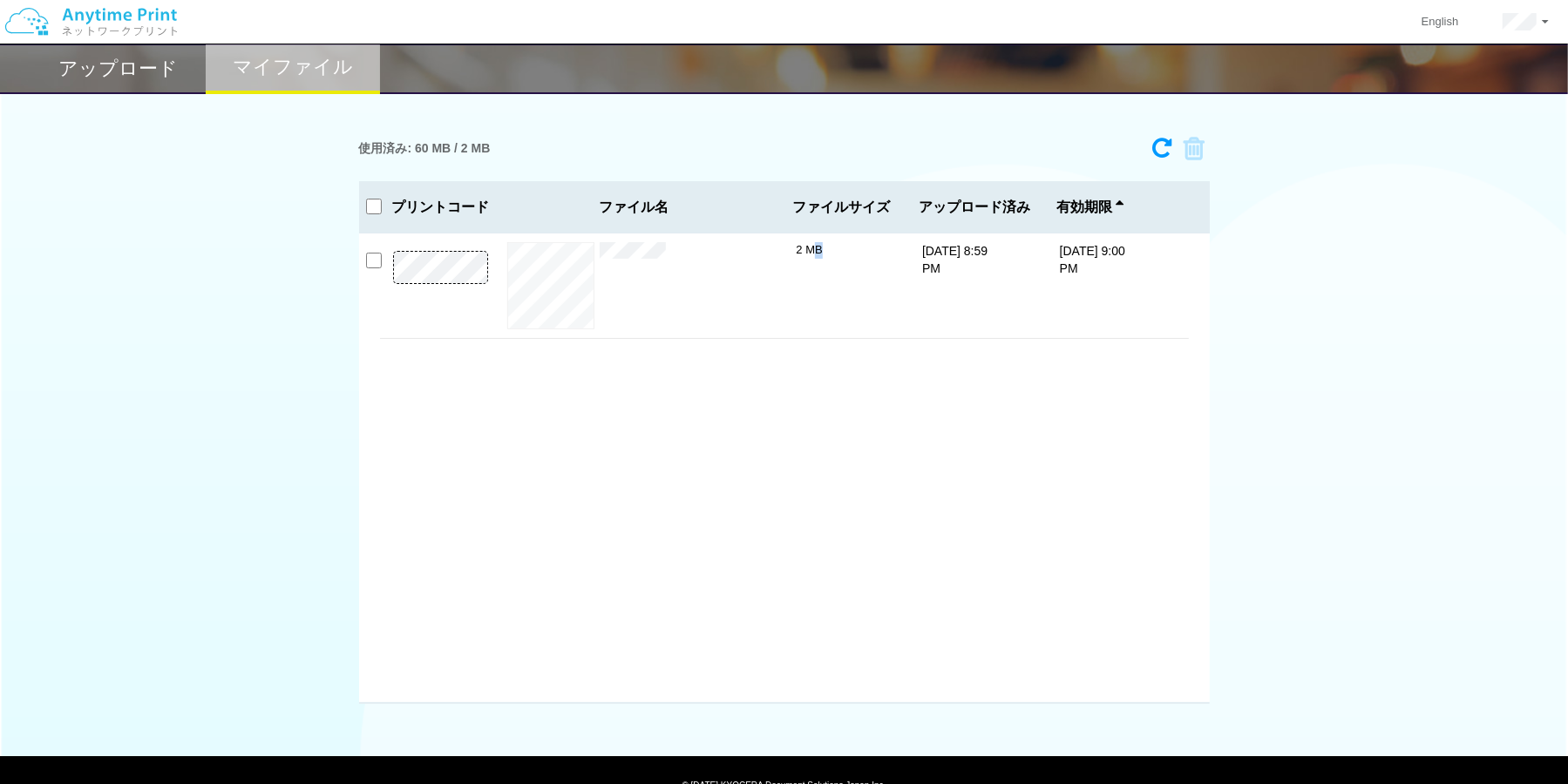
click at [814, 253] on div "2 MB" at bounding box center [845, 286] width 99 height 87
click at [630, 258] on div "× イラスト.pdf" at bounding box center [698, 286] width 197 height 87
click at [1513, 58] on link "アカウント設定" at bounding box center [1487, 68] width 137 height 29
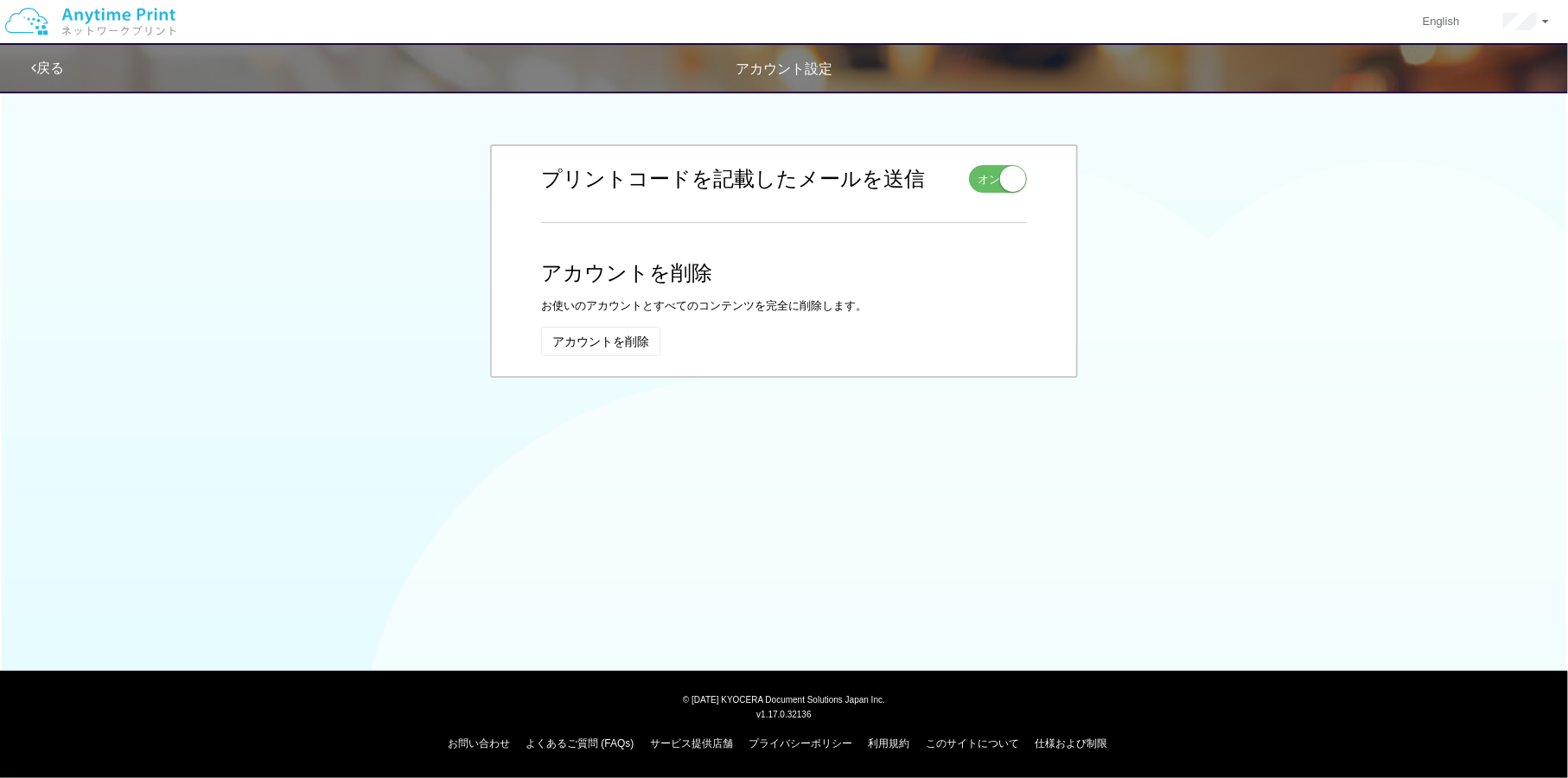
click at [129, 24] on img at bounding box center [90, 21] width 184 height 60
